Goal: Transaction & Acquisition: Purchase product/service

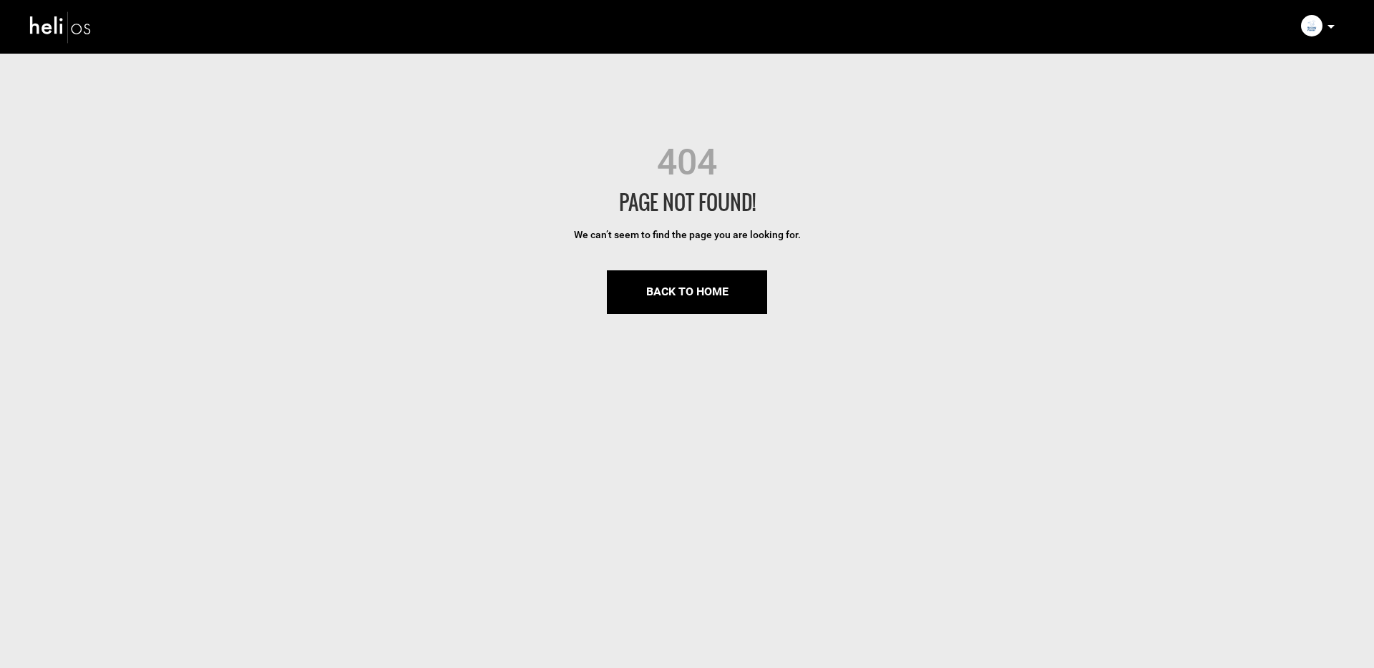
click at [1006, 207] on div "PAGE NOT FOUND!" at bounding box center [687, 202] width 1374 height 29
click at [1327, 23] on p at bounding box center [1330, 27] width 9 height 16
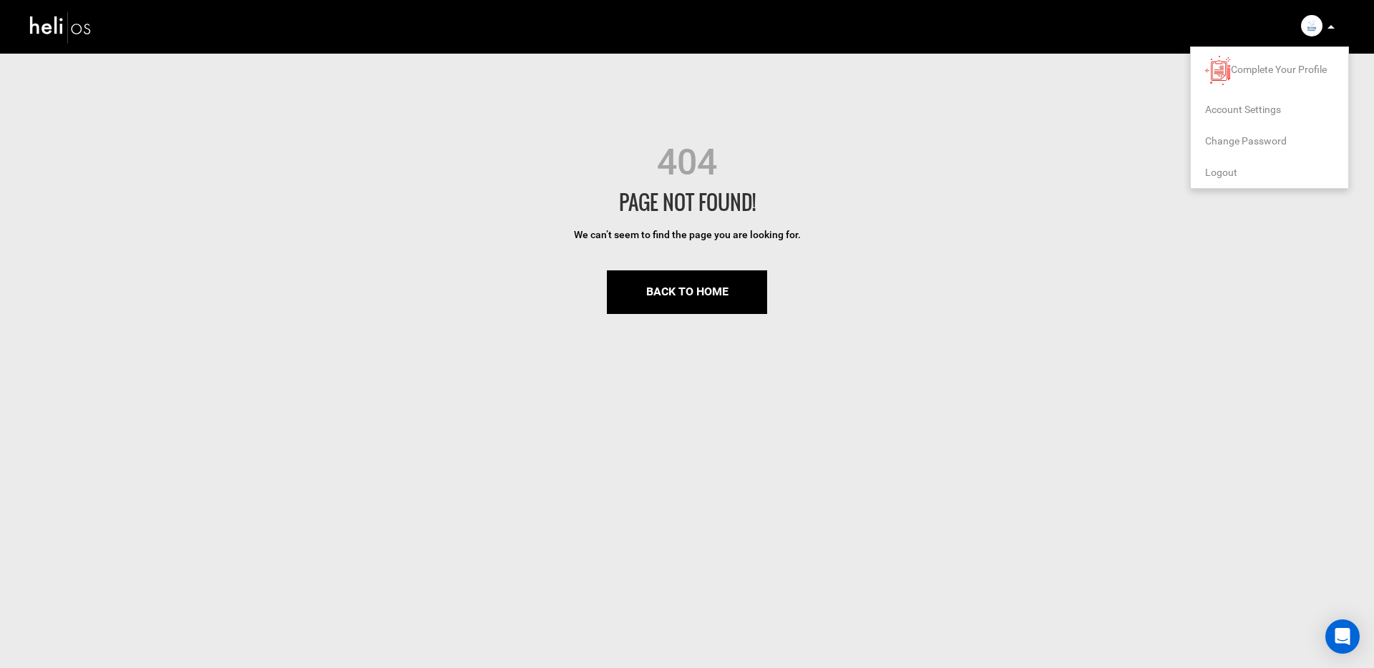
click at [1228, 167] on span "Logout" at bounding box center [1221, 172] width 32 height 11
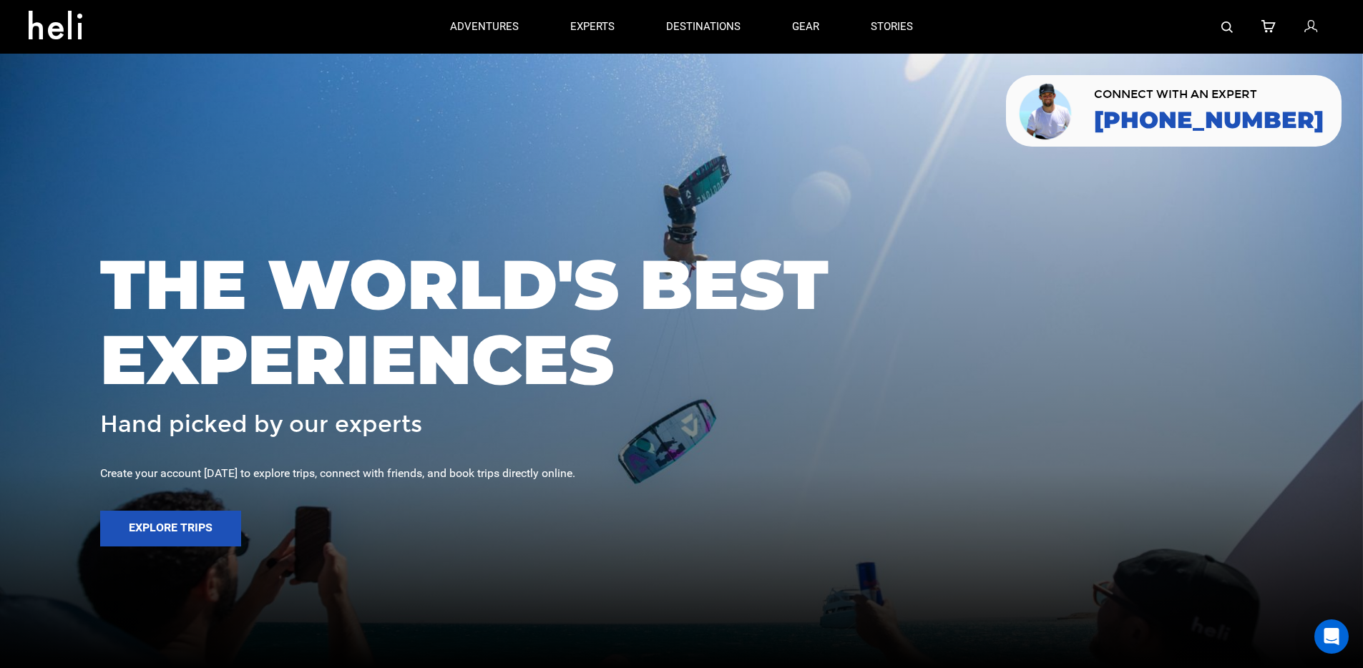
click at [887, 248] on span "THE WORLD'S BEST EXPERIENCES" at bounding box center [681, 322] width 1163 height 151
click at [1230, 31] on img at bounding box center [1227, 26] width 11 height 11
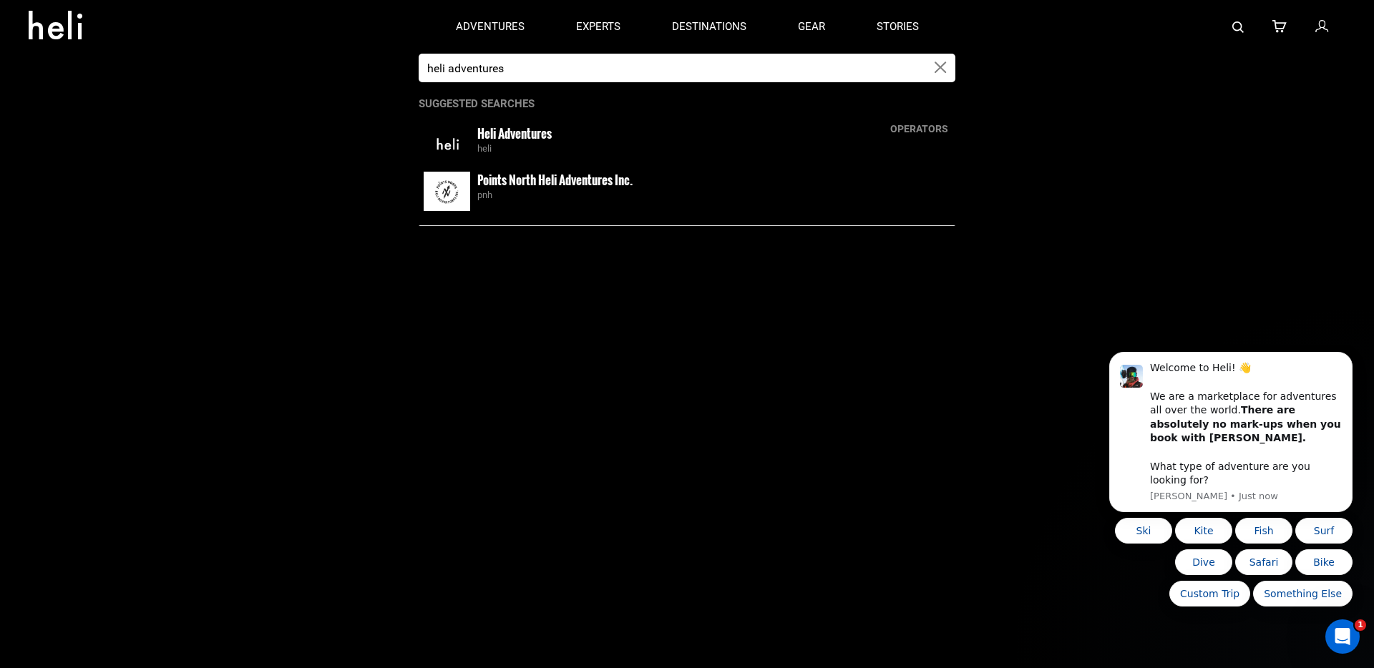
type input "heli adventures"
click at [530, 134] on small "Heli Adventures" at bounding box center [514, 134] width 74 height 18
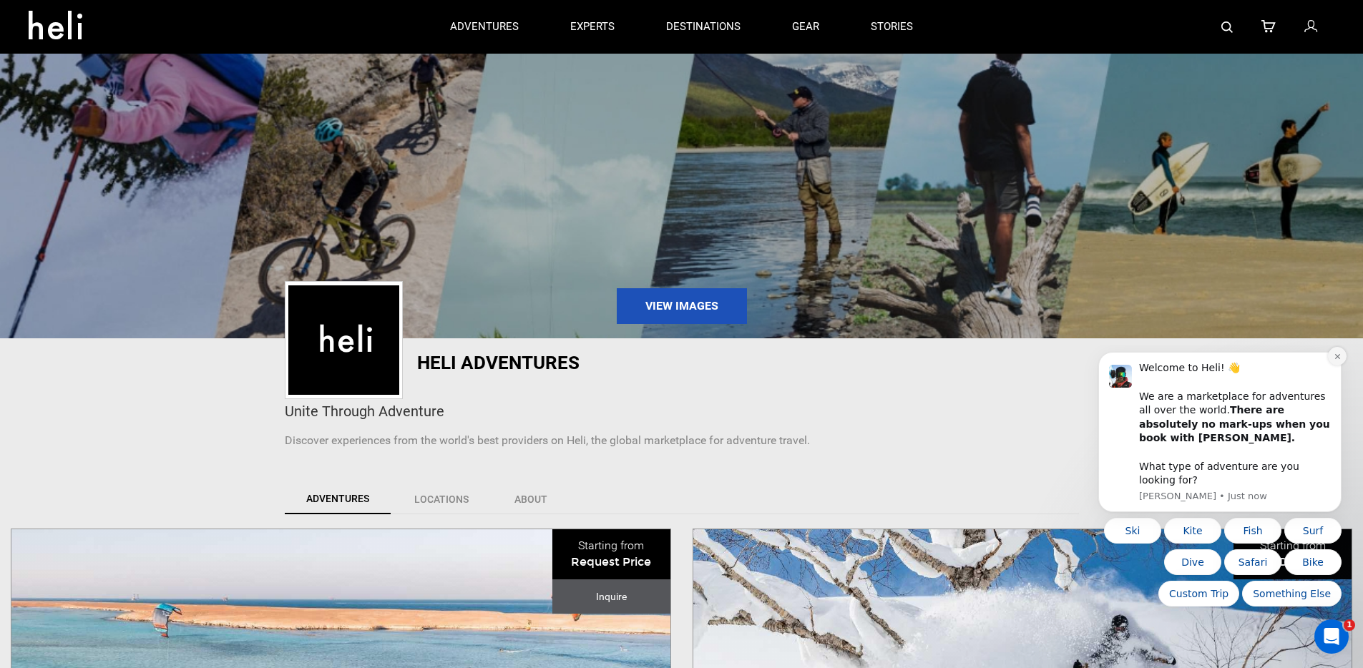
click at [1337, 361] on icon "Dismiss notification" at bounding box center [1338, 357] width 8 height 8
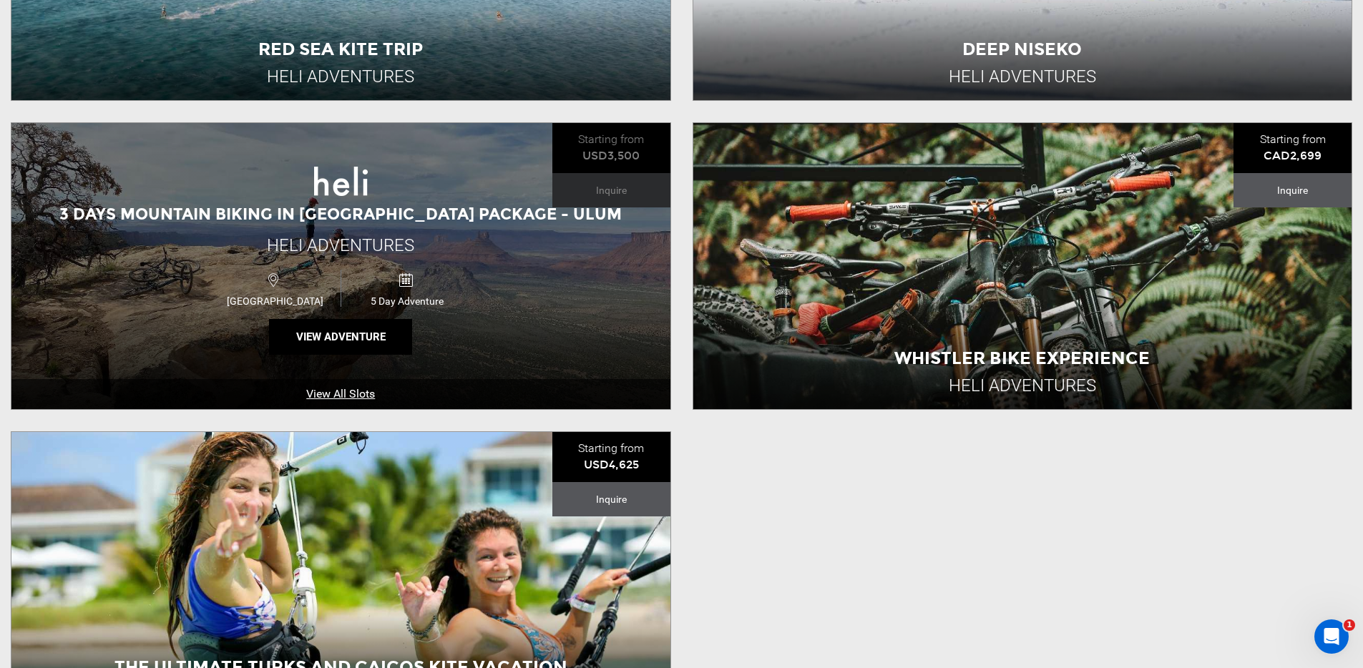
scroll to position [1012, 0]
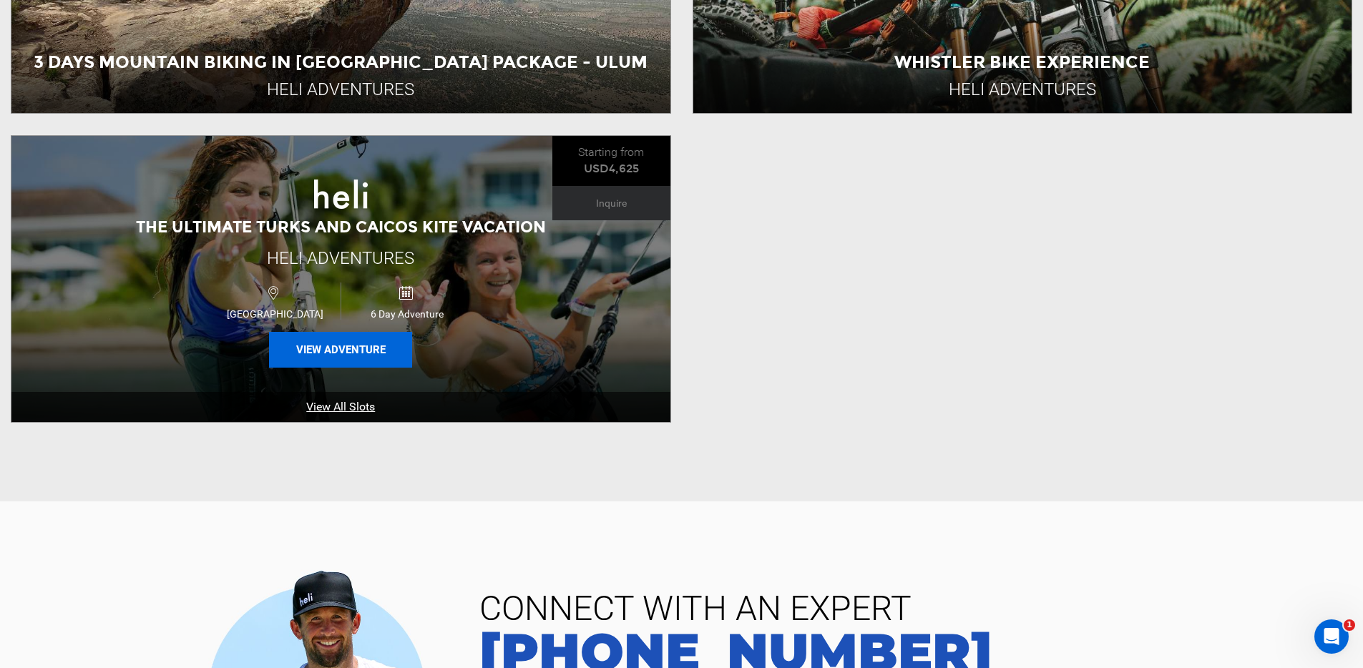
click at [333, 355] on button "View Adventure" at bounding box center [340, 350] width 143 height 36
